Goal: Find specific page/section: Find specific page/section

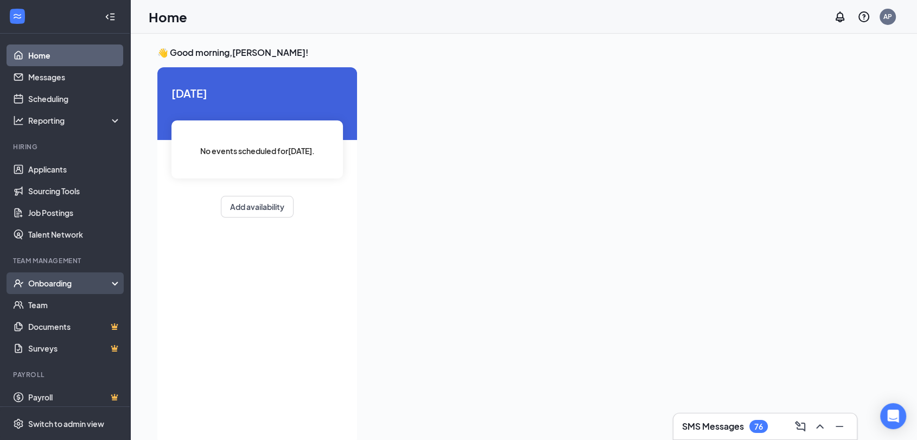
click at [74, 283] on div "Onboarding" at bounding box center [70, 283] width 84 height 11
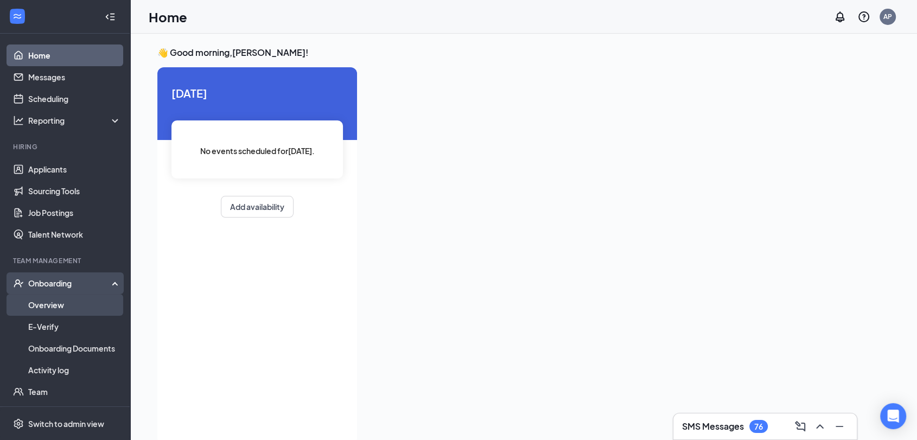
click at [69, 312] on link "Overview" at bounding box center [74, 305] width 93 height 22
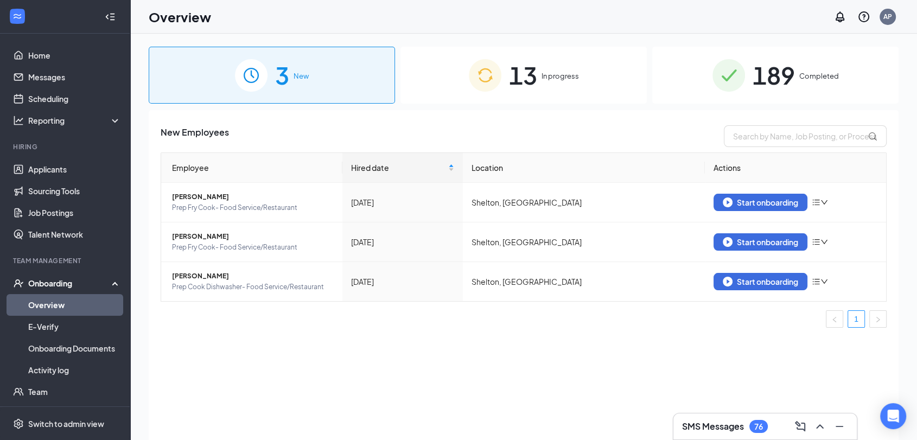
click at [780, 79] on span "189" at bounding box center [773, 74] width 42 height 37
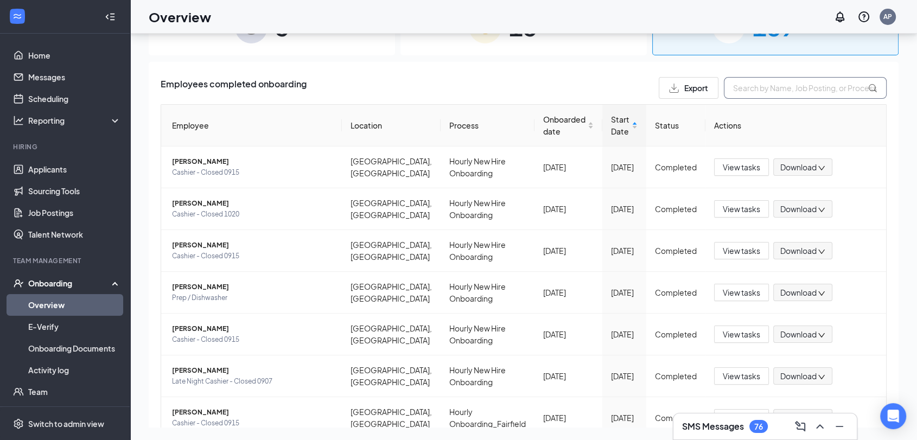
click at [828, 89] on input "text" at bounding box center [805, 88] width 163 height 22
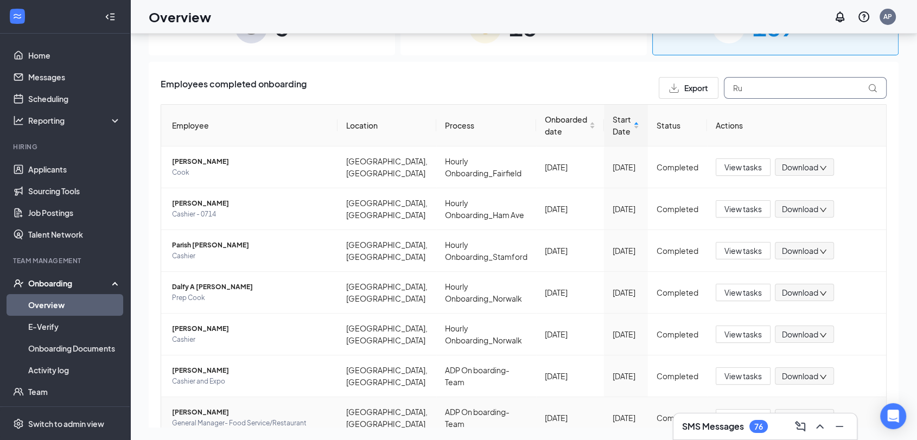
type input "Ru"
click at [201, 415] on span "[PERSON_NAME]" at bounding box center [250, 412] width 157 height 11
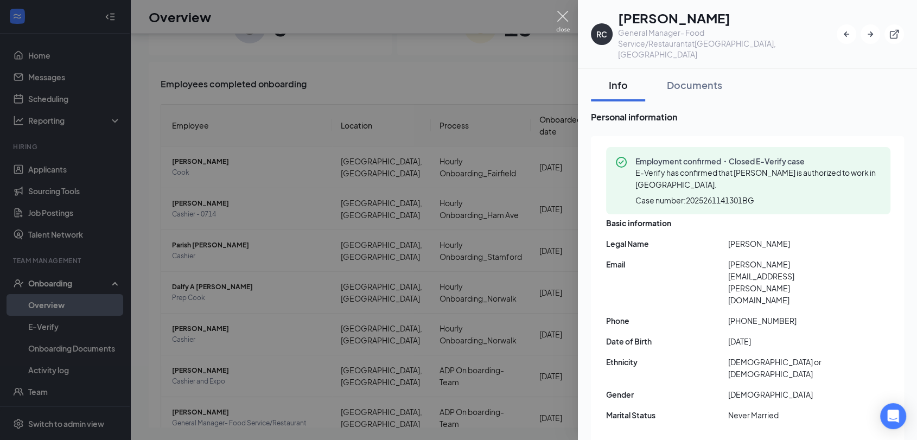
click at [558, 15] on img at bounding box center [563, 21] width 14 height 21
